Goal: Information Seeking & Learning: Learn about a topic

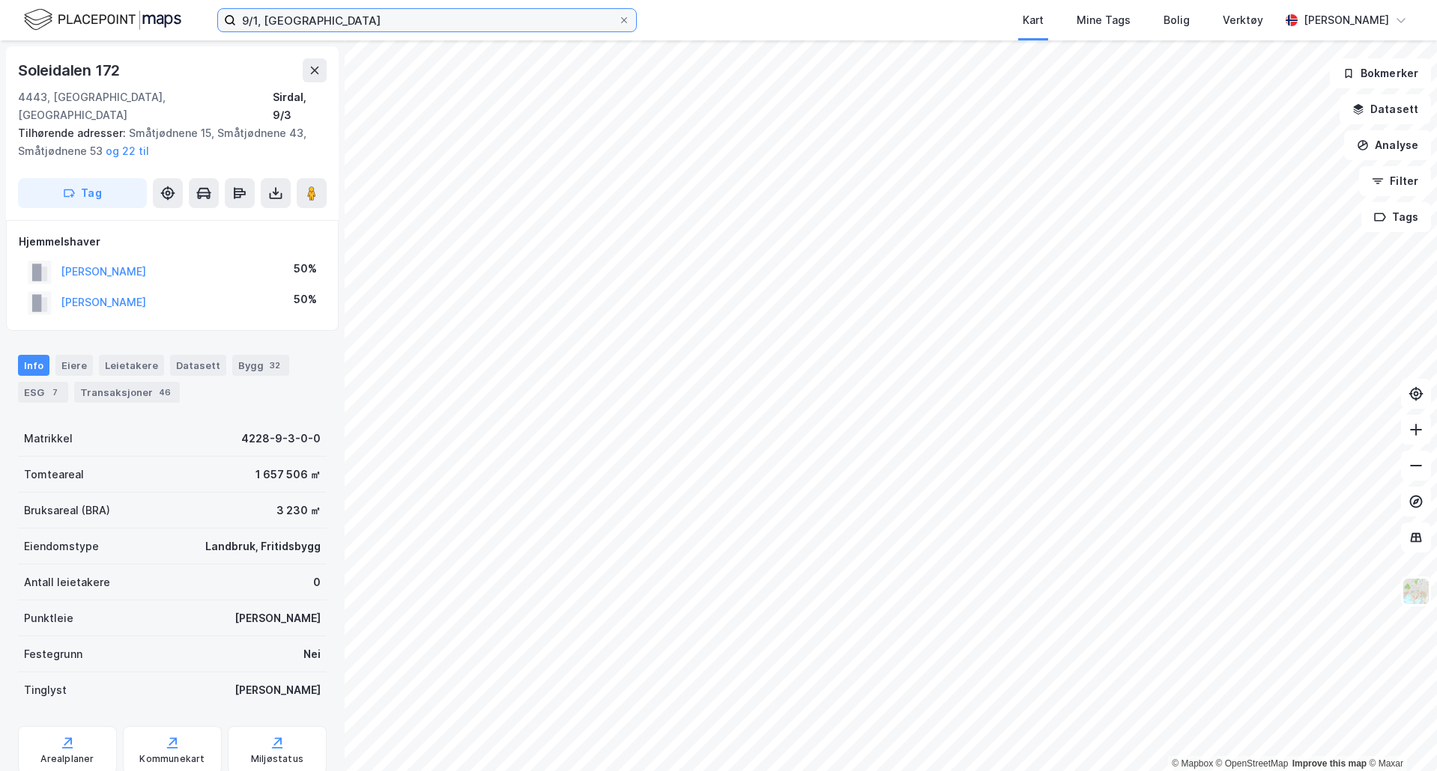
click at [287, 25] on input "9/1, [GEOGRAPHIC_DATA]" at bounding box center [427, 20] width 382 height 22
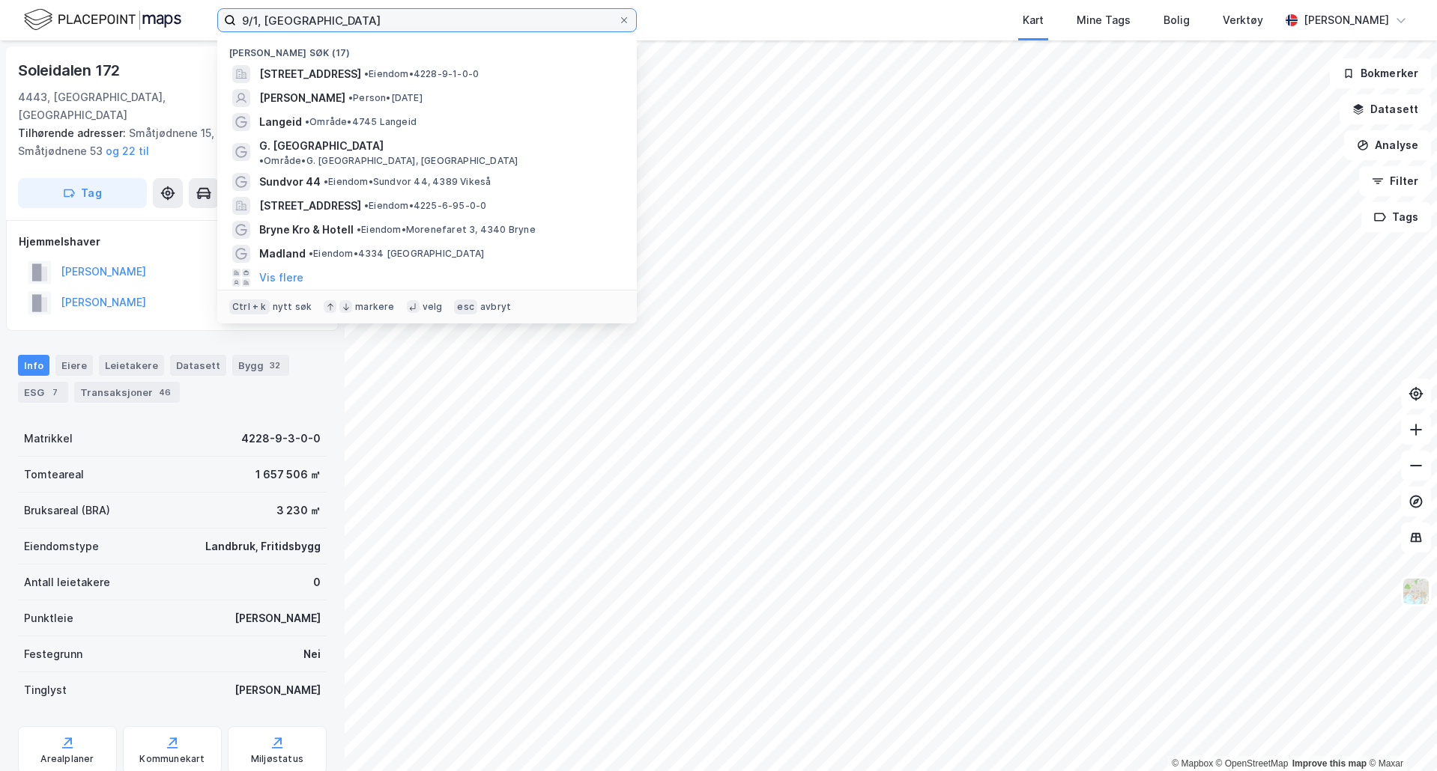
click at [293, 24] on input "9/1, [GEOGRAPHIC_DATA]" at bounding box center [427, 20] width 382 height 22
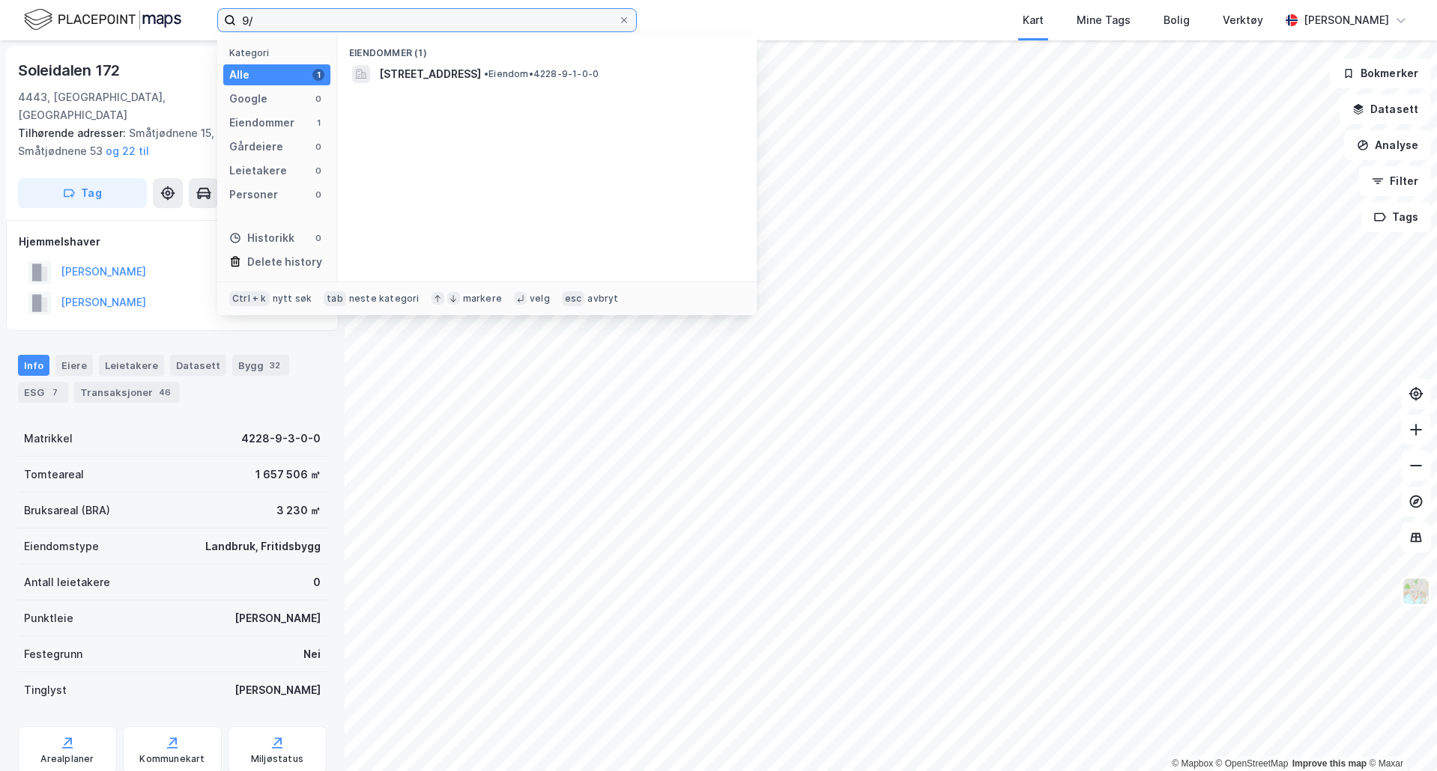
type input "9"
type input "[PERSON_NAME]"
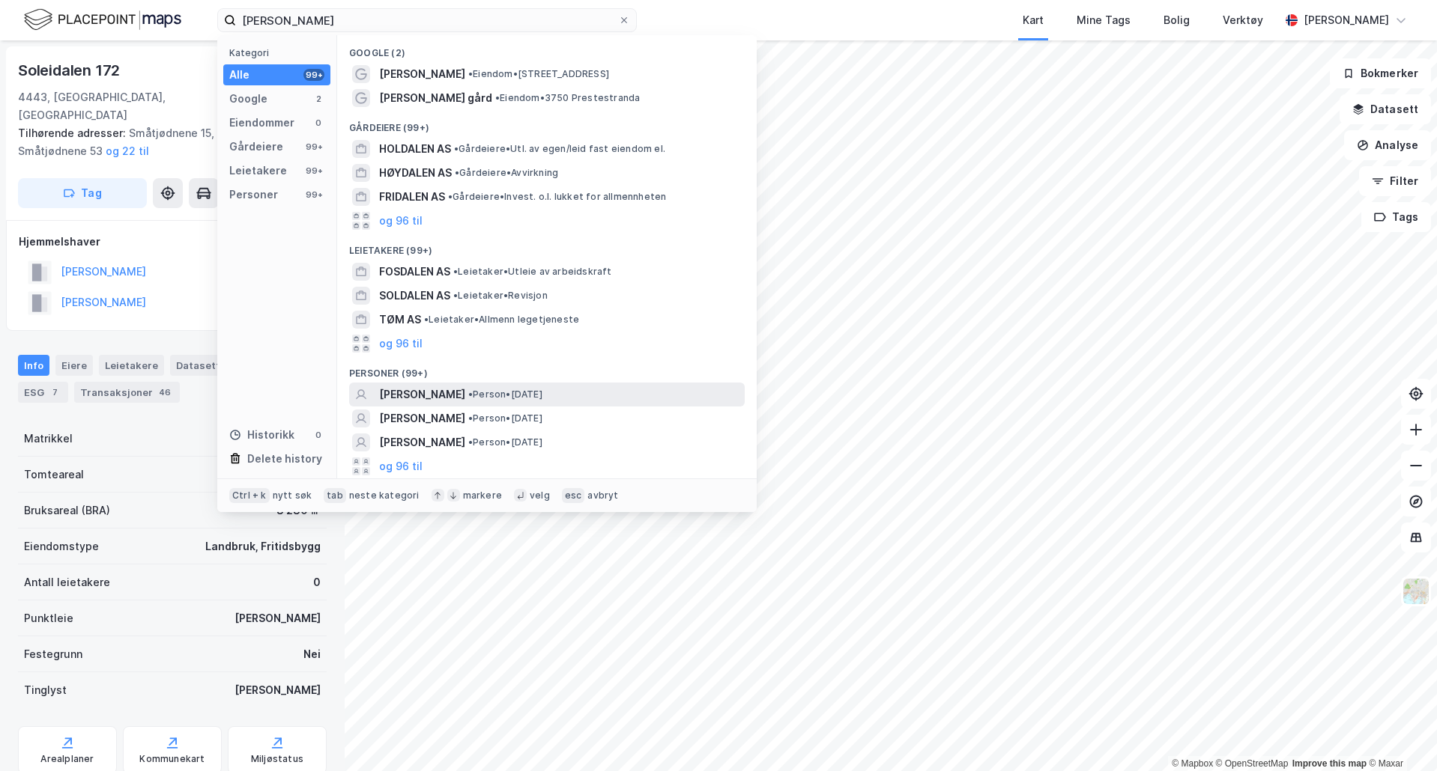
click at [403, 392] on span "[PERSON_NAME]" at bounding box center [422, 395] width 86 height 18
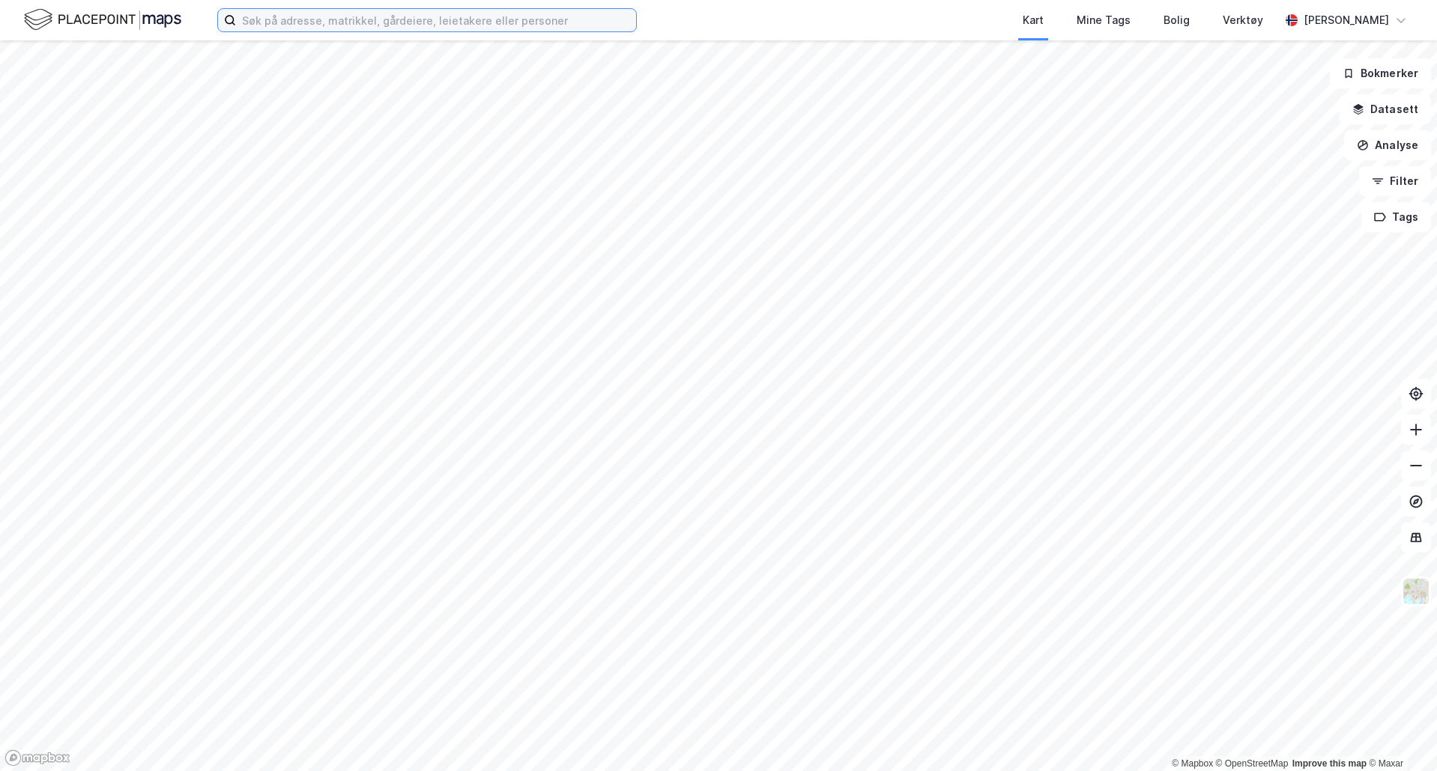
click at [255, 19] on input at bounding box center [436, 20] width 400 height 22
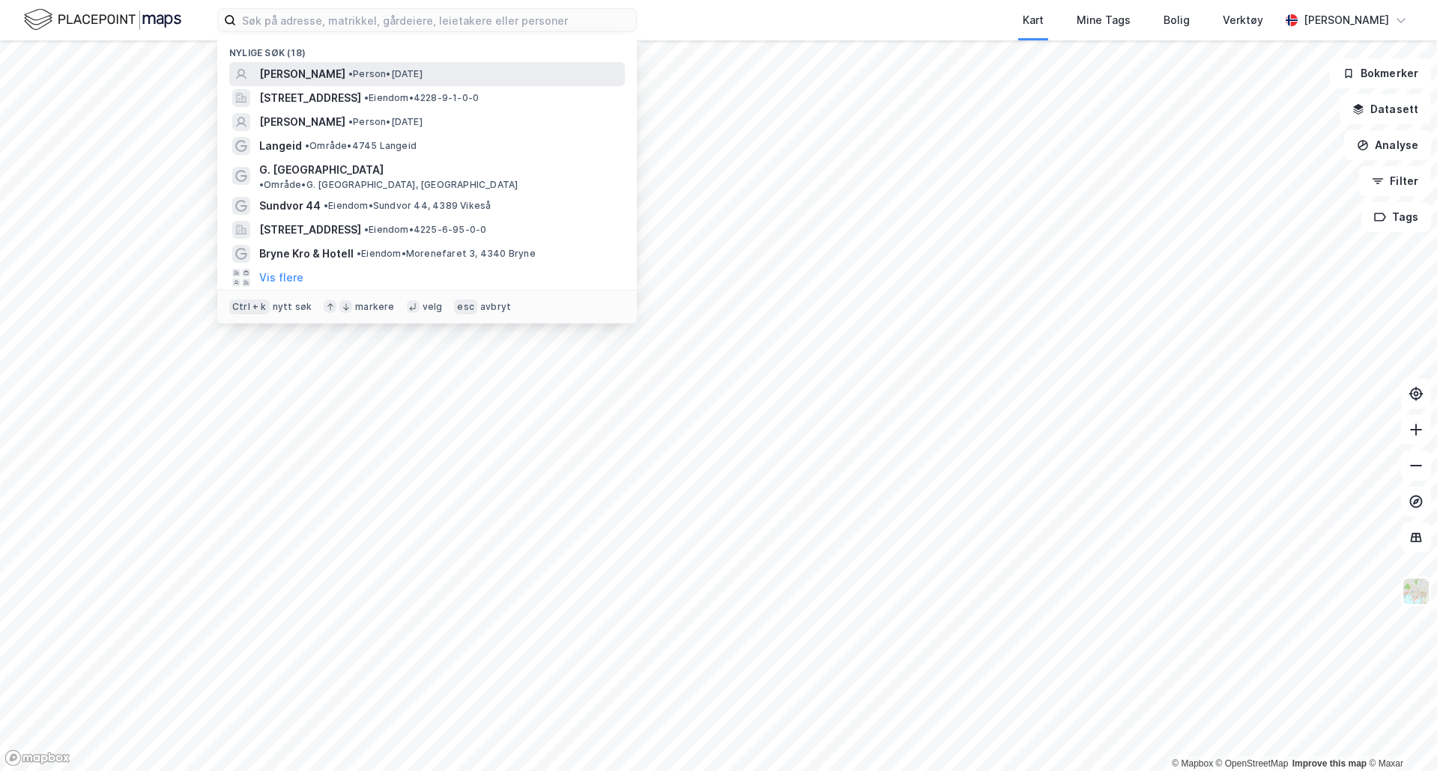
click at [306, 68] on span "[PERSON_NAME]" at bounding box center [302, 74] width 86 height 18
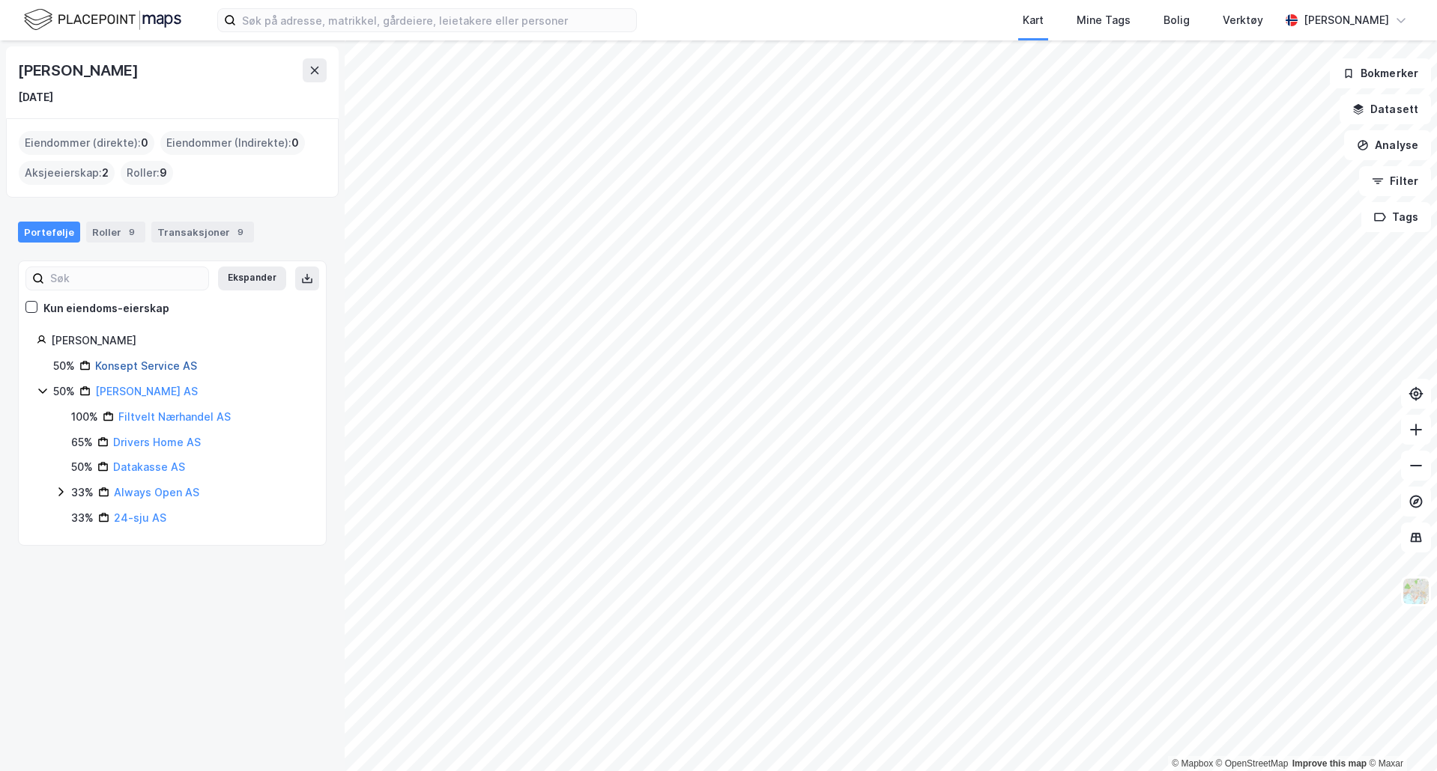
click at [169, 365] on link "Konsept Service AS" at bounding box center [146, 366] width 102 height 13
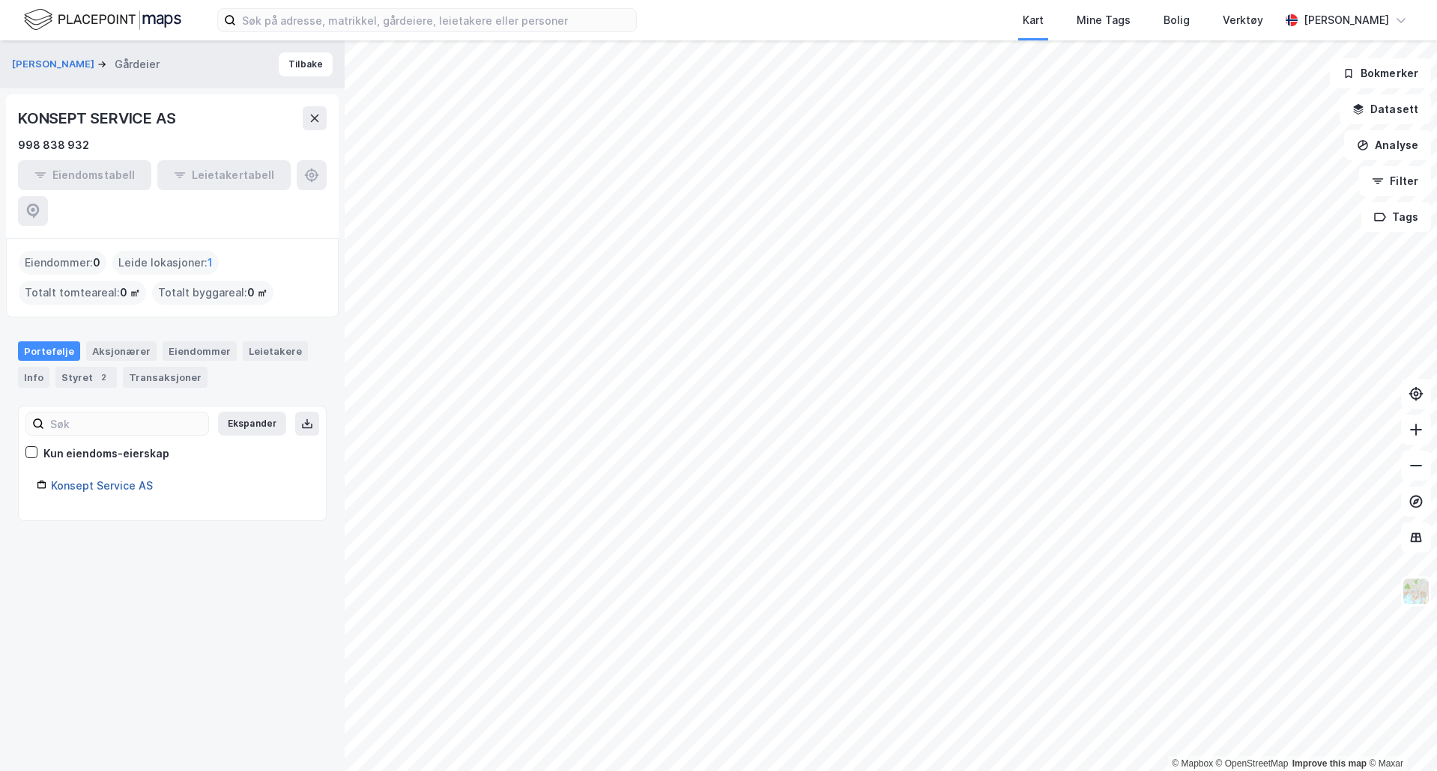
click at [91, 479] on link "Konsept Service AS" at bounding box center [102, 485] width 102 height 13
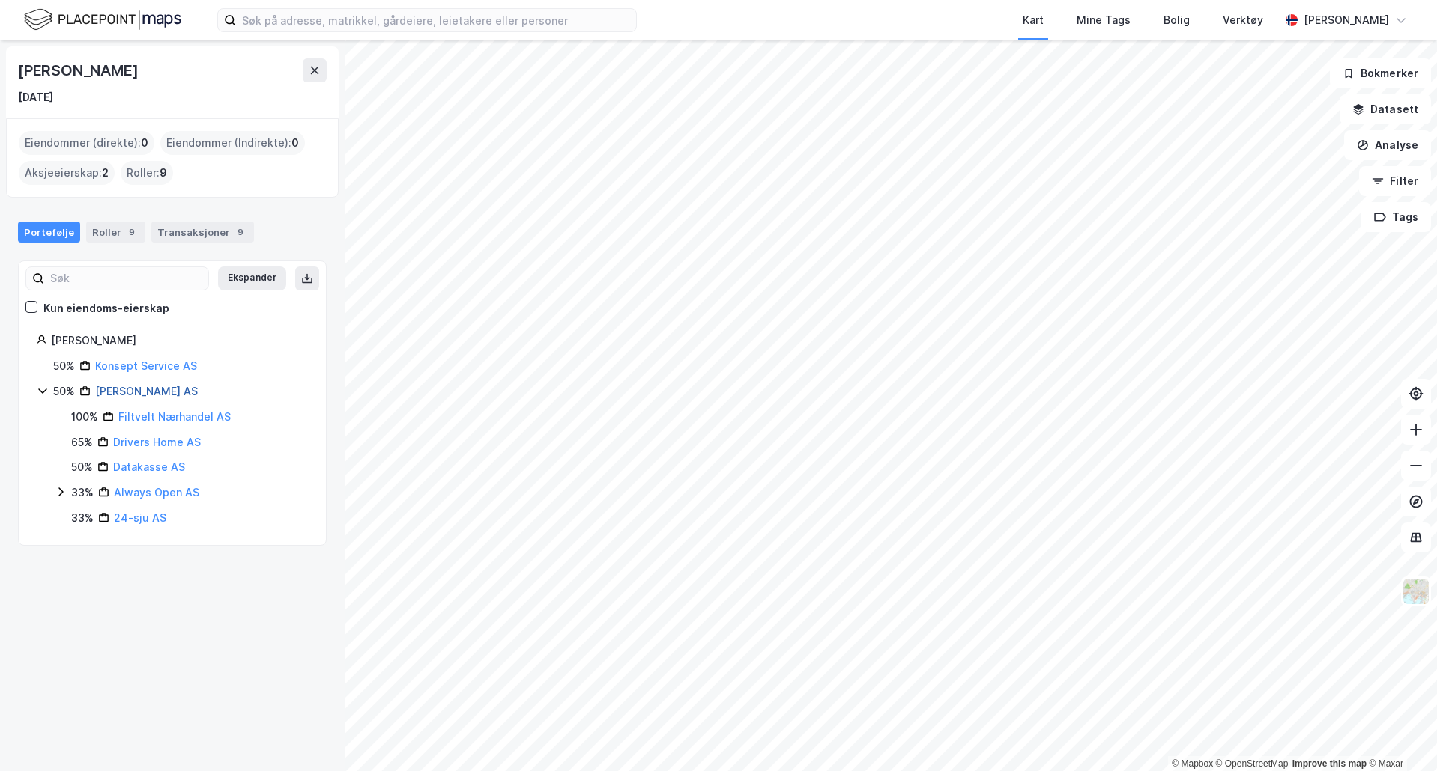
click at [132, 390] on link "[PERSON_NAME] AS" at bounding box center [146, 391] width 103 height 13
click at [150, 441] on link "Drivers Home AS" at bounding box center [157, 442] width 88 height 13
click at [125, 515] on link "24-sju AS" at bounding box center [140, 518] width 52 height 13
